Goal: Information Seeking & Learning: Find specific fact

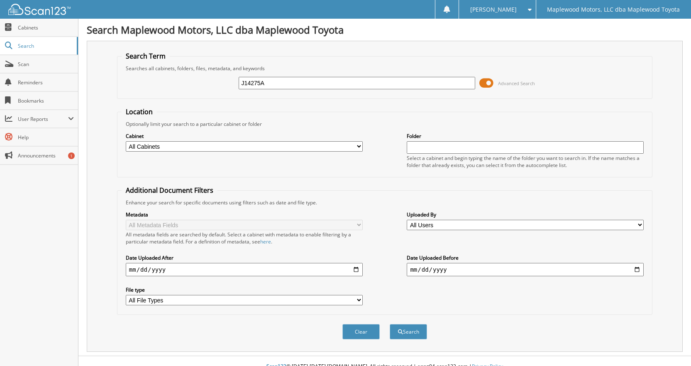
type input "J14275A"
click at [390, 324] on button "Search" at bounding box center [408, 331] width 37 height 15
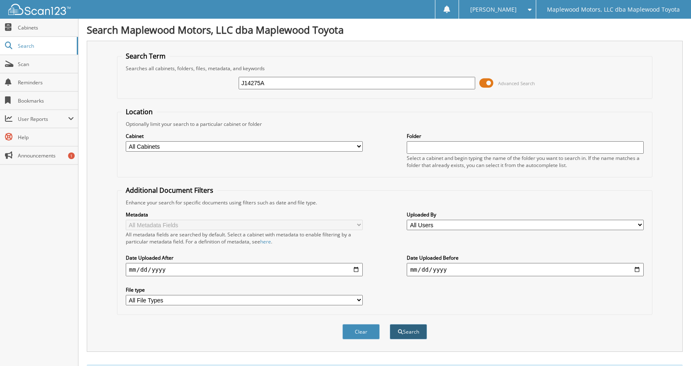
click at [410, 331] on button "Search" at bounding box center [408, 331] width 37 height 15
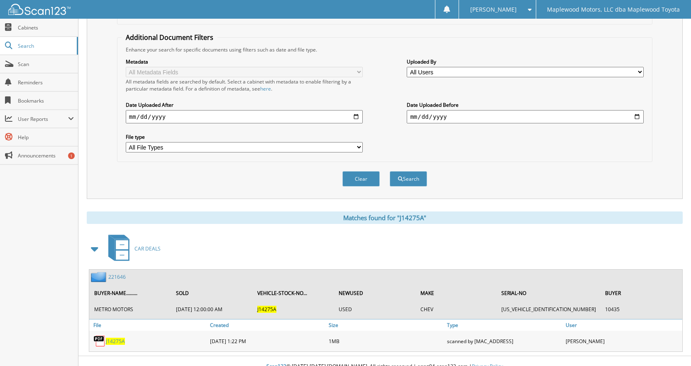
scroll to position [164, 0]
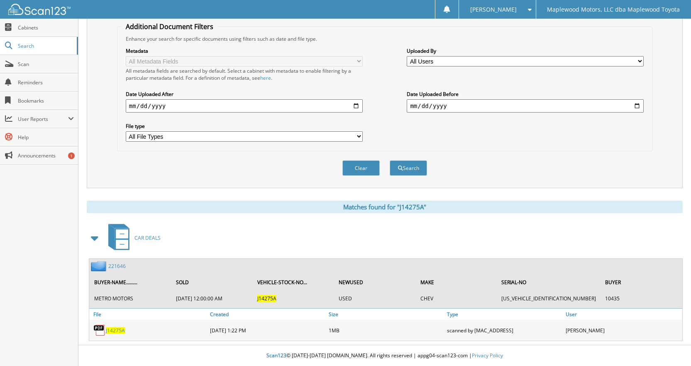
click at [114, 329] on span "J14275A" at bounding box center [115, 330] width 19 height 7
